Goal: Task Accomplishment & Management: Use online tool/utility

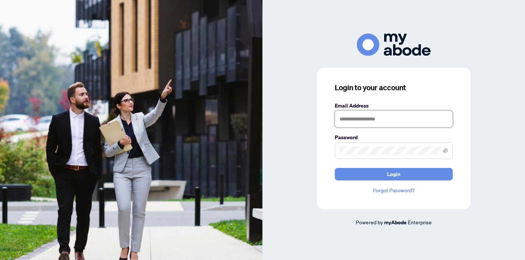
click at [363, 118] on input "text" at bounding box center [394, 119] width 118 height 17
type input "**********"
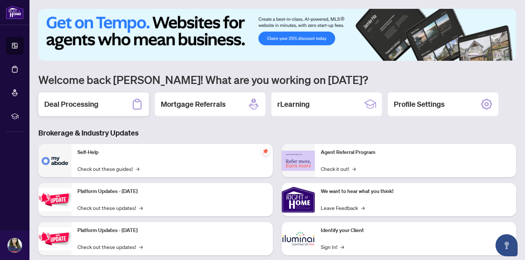
click at [80, 108] on h2 "Deal Processing" at bounding box center [71, 104] width 54 height 10
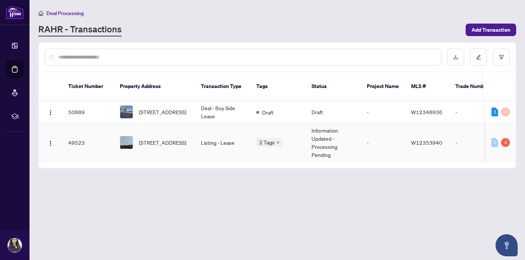
click at [101, 133] on td "49523" at bounding box center [88, 143] width 52 height 39
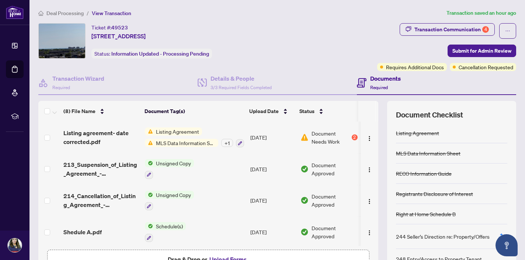
click at [182, 131] on span "Listing Agreement" at bounding box center [177, 132] width 49 height 8
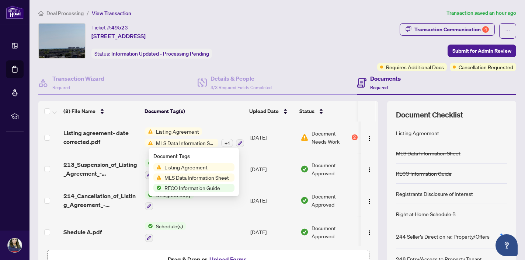
click at [184, 168] on span "Listing Agreement" at bounding box center [186, 167] width 49 height 8
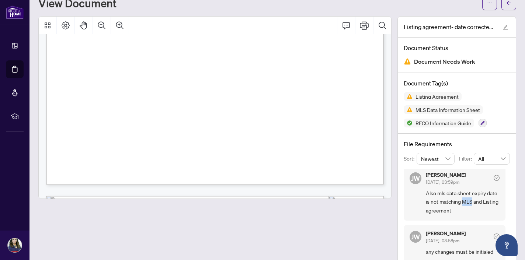
scroll to position [4267, 0]
